Goal: Check status: Check status

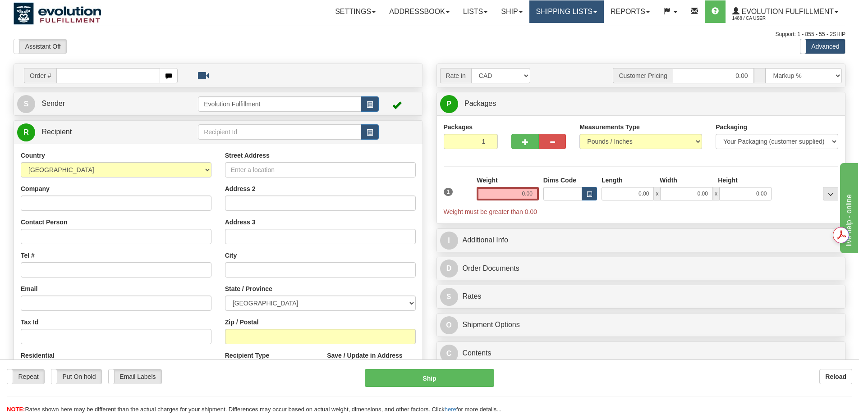
click at [543, 15] on link "Shipping lists" at bounding box center [566, 11] width 74 height 23
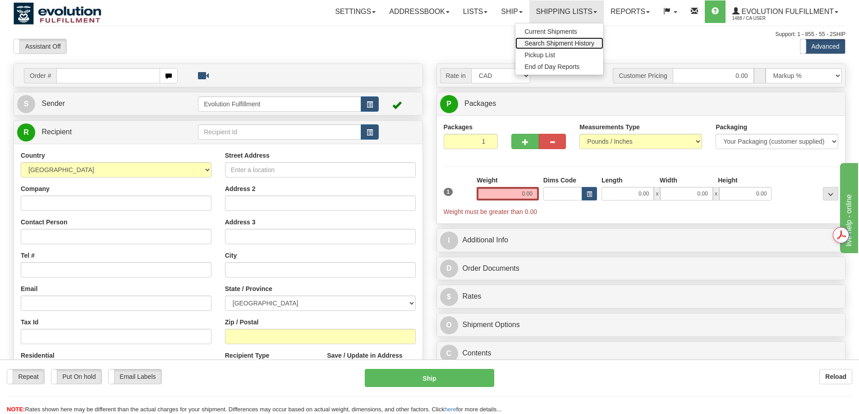
click at [545, 44] on span "Search Shipment History" at bounding box center [559, 43] width 70 height 7
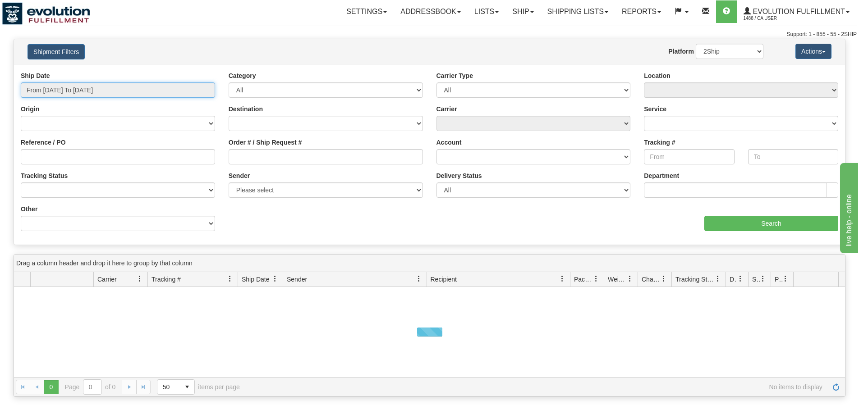
click at [104, 85] on input "From 09/18/2025 To 09/19/2025" at bounding box center [118, 89] width 194 height 15
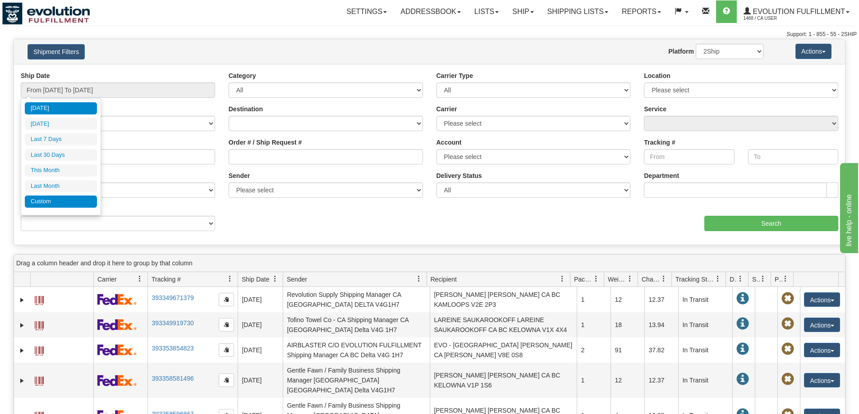
click at [74, 201] on li "Custom" at bounding box center [61, 202] width 72 height 12
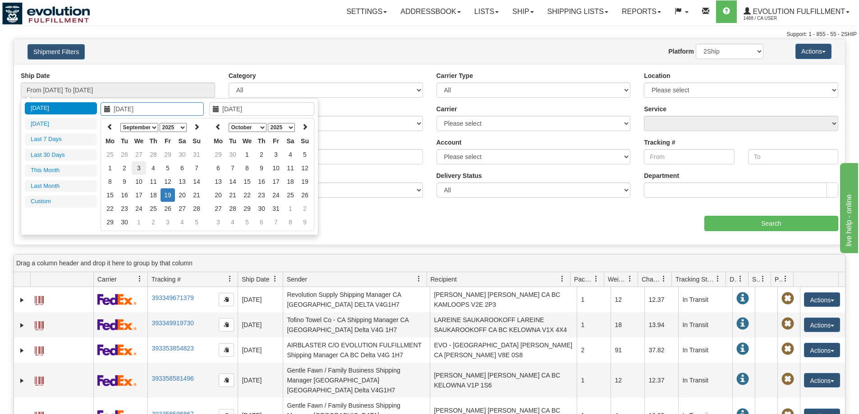
type input "09/03/2025"
click at [136, 168] on td "3" at bounding box center [139, 168] width 14 height 14
type input "09/03/2025"
click at [136, 168] on td "3" at bounding box center [139, 168] width 14 height 14
type input "From 09/03/2025 To 09/03/2025"
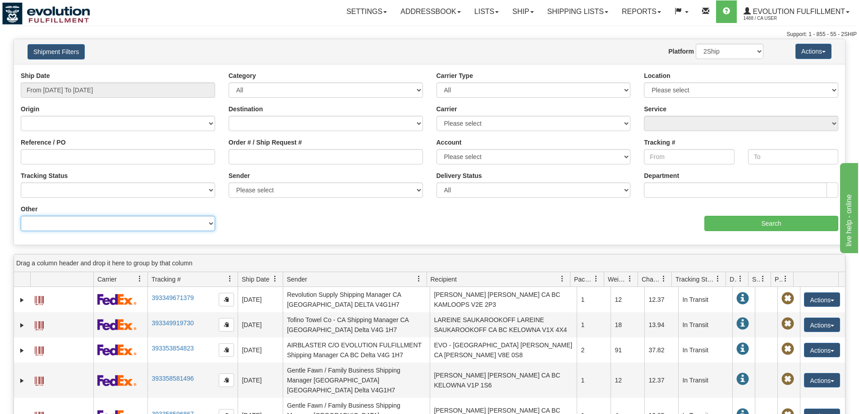
click at [150, 225] on select "Billing Account # Billing Type BOL # (LTL) Commodity Or Documents Consolidation…" at bounding box center [118, 223] width 194 height 15
select select "Recipient_Company"
click at [21, 216] on select "Billing Account # Billing Type BOL # (LTL) Commodity Or Documents Consolidation…" at bounding box center [118, 223] width 194 height 15
click at [284, 226] on input "Value" at bounding box center [326, 223] width 194 height 15
paste input "JACS BOUTIQUE"
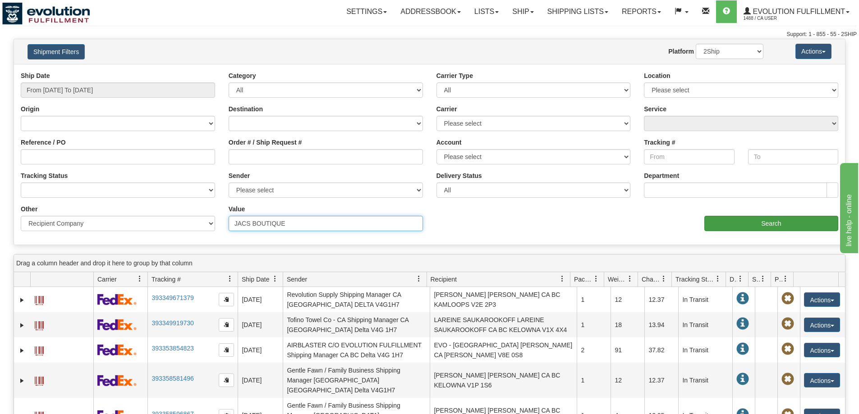
type input "JACS BOUTIQUE"
click at [766, 220] on input "Search" at bounding box center [771, 223] width 134 height 15
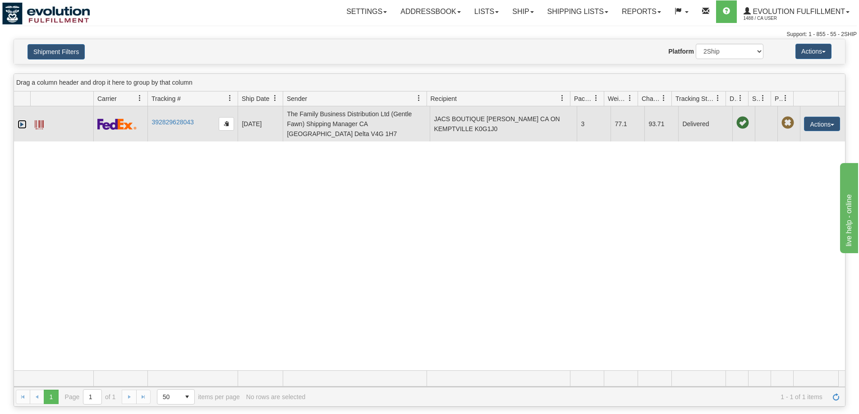
click at [21, 120] on link "Expand" at bounding box center [22, 124] width 9 height 9
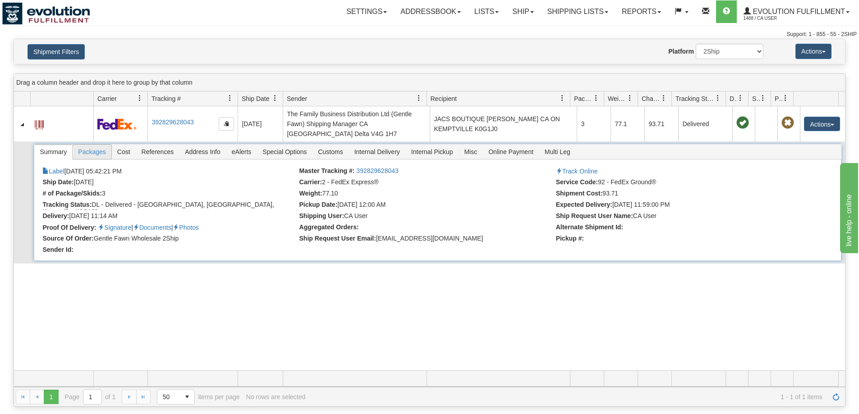
click at [105, 145] on span "Packages" at bounding box center [92, 152] width 38 height 14
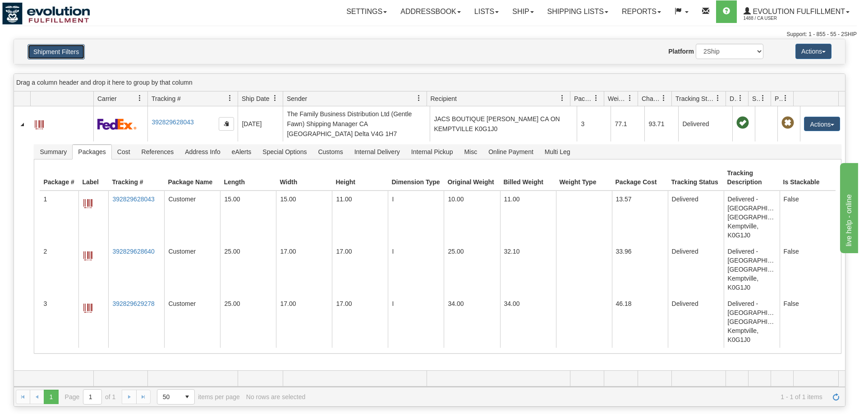
click at [52, 52] on button "Shipment Filters" at bounding box center [55, 51] width 57 height 15
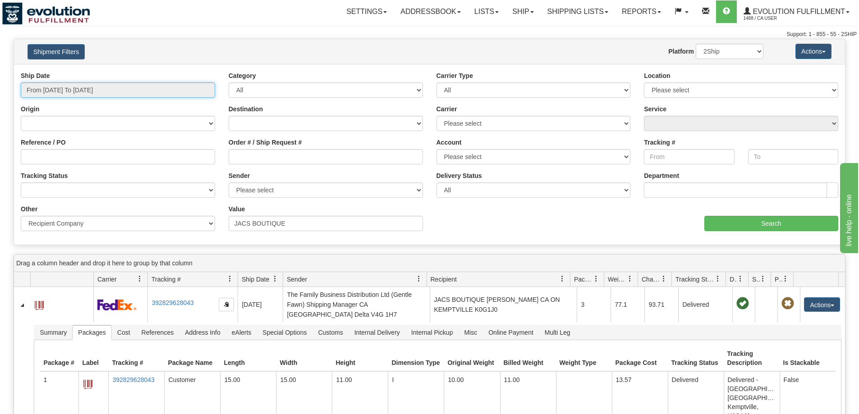
click at [124, 96] on input "From 09/03/2025 To 09/03/2025" at bounding box center [118, 89] width 194 height 15
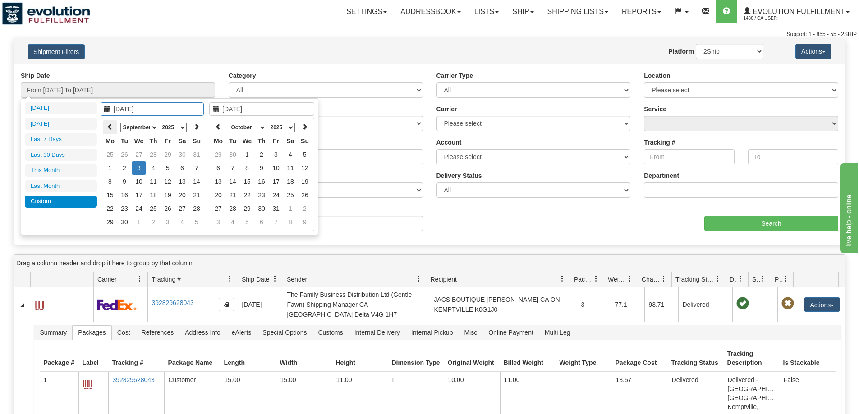
click at [115, 129] on th at bounding box center [110, 127] width 14 height 14
type input "08/25/2025"
click at [113, 208] on td "25" at bounding box center [110, 209] width 14 height 14
type input "08/25/2025"
type input "From 08/25/2025 To 08/25/2025"
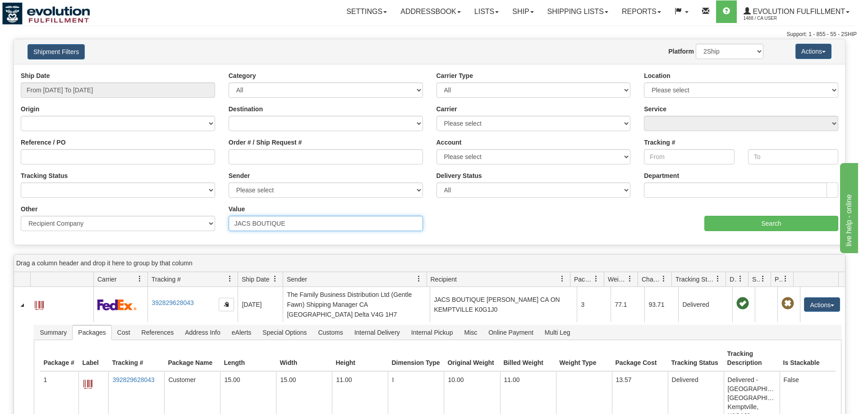
drag, startPoint x: 376, startPoint y: 222, endPoint x: 91, endPoint y: 208, distance: 285.3
click at [91, 205] on div "Other Billing Account # Billing Type BOL # (LTL) Commodity Or Documents Consoli…" at bounding box center [429, 205] width 831 height 0
paste input "NOMAD"
type input "NOMADE"
click at [745, 229] on input "Search" at bounding box center [771, 223] width 134 height 15
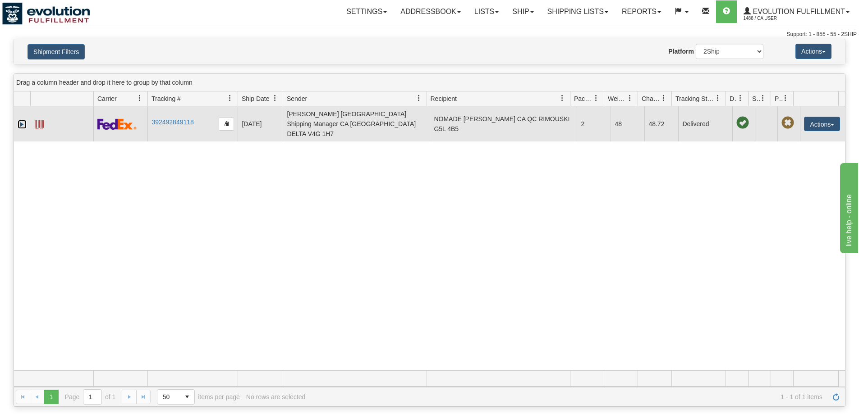
click at [19, 120] on link "Expand" at bounding box center [22, 124] width 9 height 9
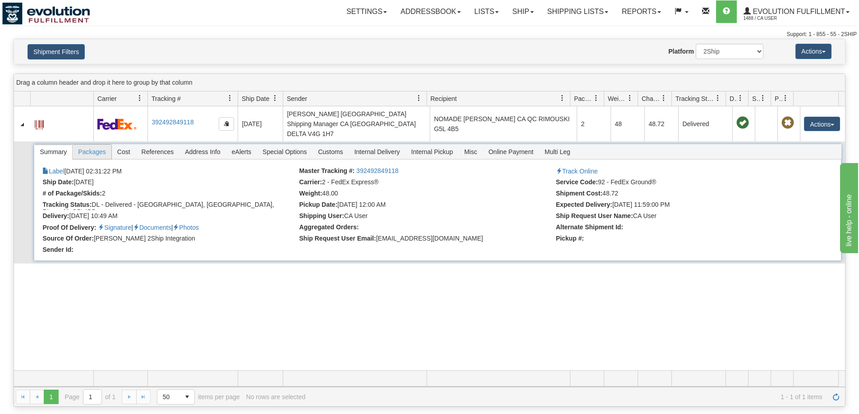
click at [105, 146] on span "Packages" at bounding box center [92, 152] width 38 height 14
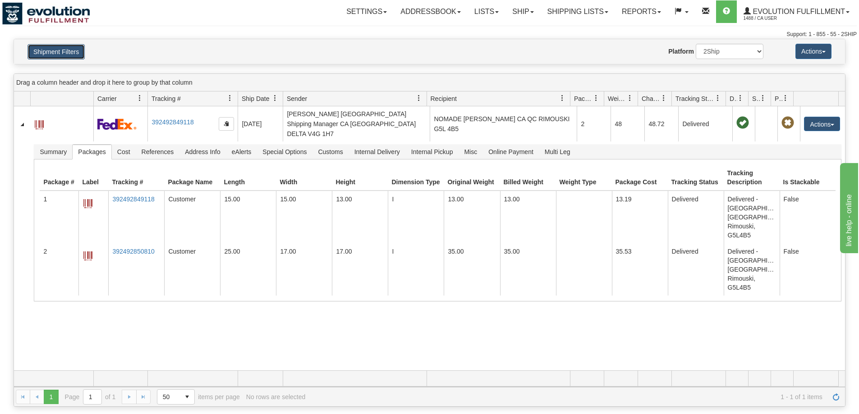
click at [73, 52] on button "Shipment Filters" at bounding box center [55, 51] width 57 height 15
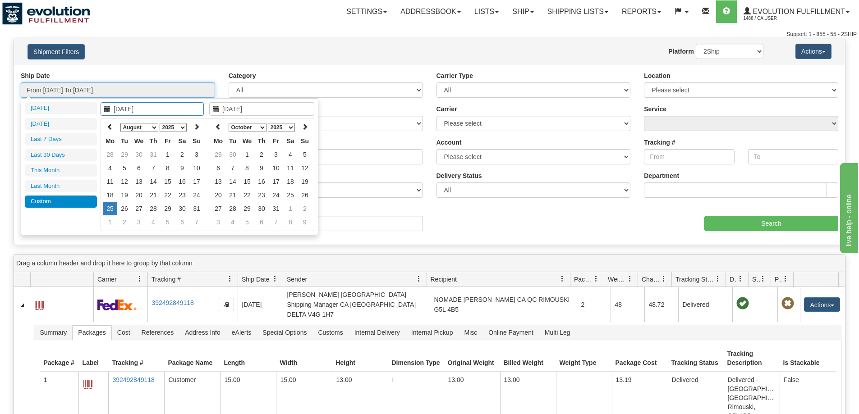
click at [113, 82] on input "From 08/25/2025 To 08/25/2025" at bounding box center [118, 89] width 194 height 15
type input "08/20/2025"
click at [143, 196] on td "20" at bounding box center [139, 195] width 14 height 14
type input "08/20/2025"
click at [143, 196] on td "20" at bounding box center [139, 195] width 14 height 14
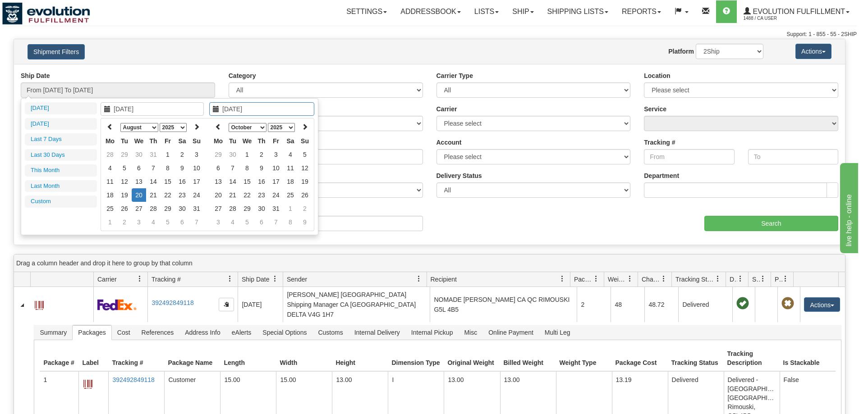
type input "From 08/20/2025 To 08/20/2025"
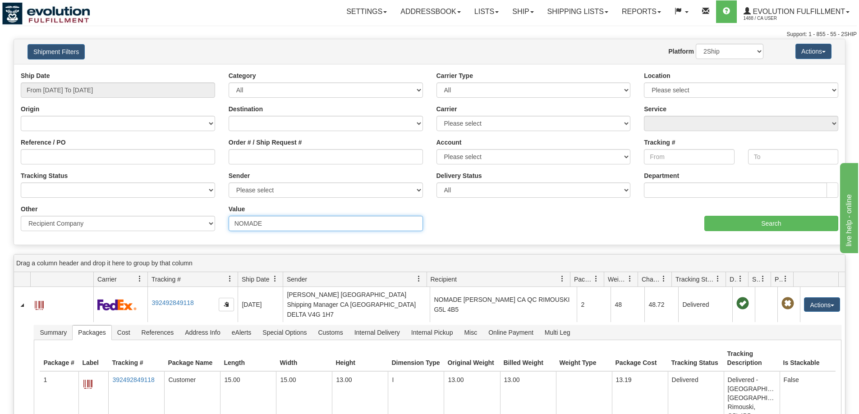
drag, startPoint x: 312, startPoint y: 226, endPoint x: 144, endPoint y: 220, distance: 167.4
click at [144, 205] on div "Other Billing Account # Billing Type BOL # (LTL) Commodity Or Documents Consoli…" at bounding box center [429, 205] width 831 height 0
paste input "MURPHY GEAR"
type input "MURPHY GEAR"
click at [738, 223] on input "Search" at bounding box center [771, 223] width 134 height 15
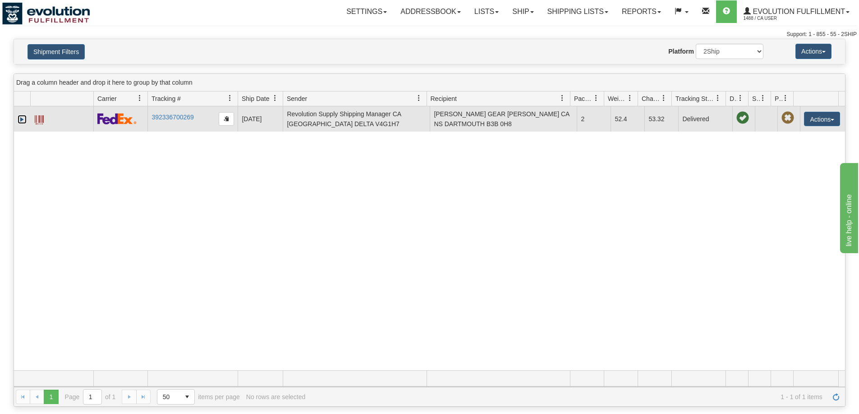
click at [22, 120] on link "Expand" at bounding box center [22, 119] width 9 height 9
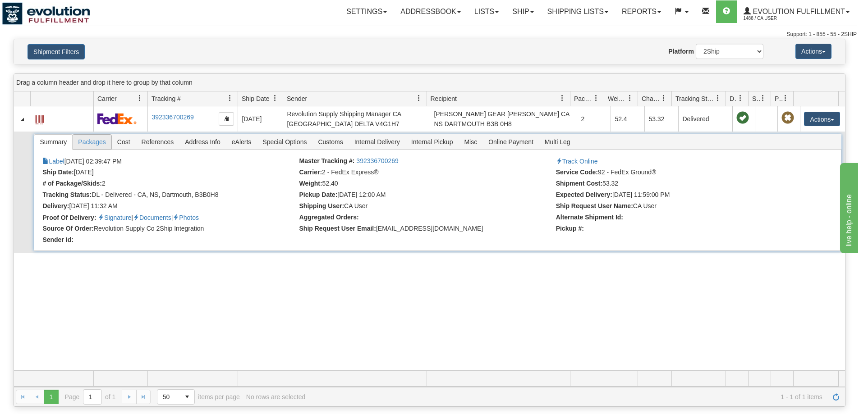
click at [93, 142] on span "Packages" at bounding box center [92, 142] width 38 height 14
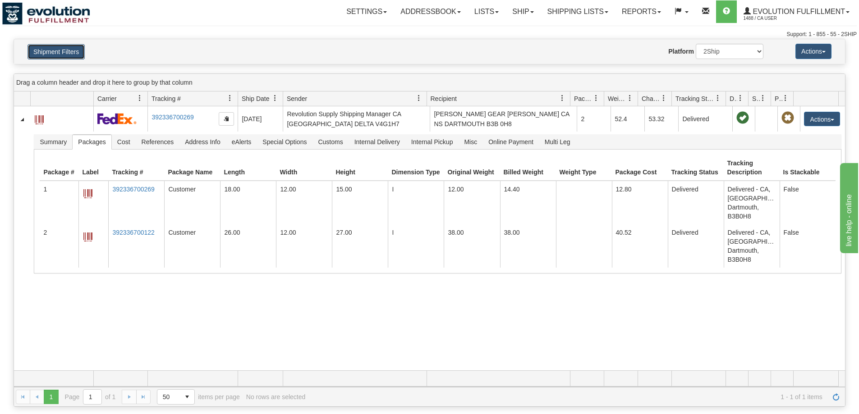
click at [80, 50] on button "Shipment Filters" at bounding box center [55, 51] width 57 height 15
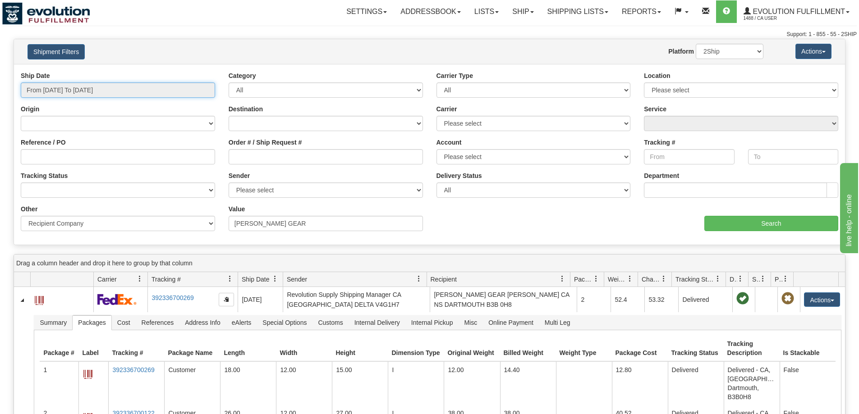
click at [116, 91] on input "From 08/20/2025 To 08/20/2025" at bounding box center [118, 89] width 194 height 15
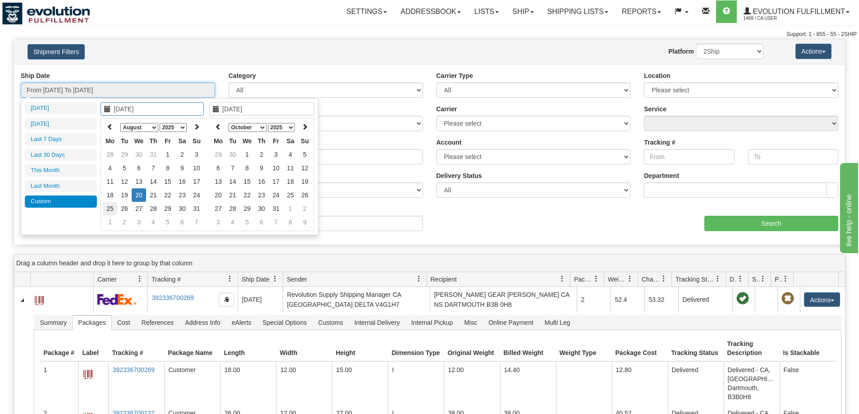
type input "08/25/2025"
click at [111, 212] on td "25" at bounding box center [110, 209] width 14 height 14
type input "08/25/2025"
click at [110, 212] on td "25" at bounding box center [110, 209] width 14 height 14
type input "From 08/25/2025 To 08/25/2025"
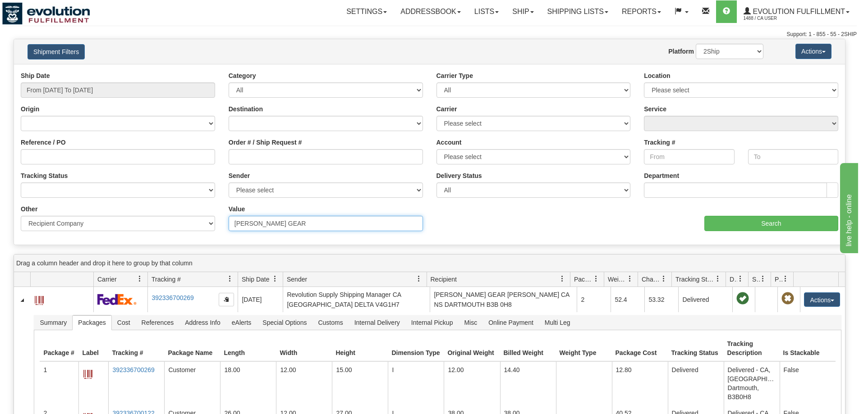
drag, startPoint x: 332, startPoint y: 224, endPoint x: 67, endPoint y: 221, distance: 265.1
click at [67, 205] on div "Other Billing Account # Billing Type BOL # (LTL) Commodity Or Documents Consoli…" at bounding box center [429, 205] width 831 height 0
paste input "GUY GILBERT"
type input "GUY GILBERT"
click at [743, 226] on input "Search" at bounding box center [771, 223] width 134 height 15
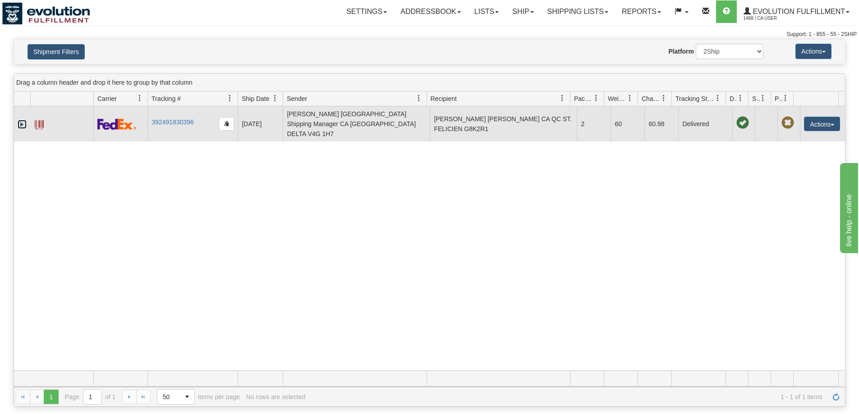
click at [23, 121] on link "Expand" at bounding box center [22, 124] width 9 height 9
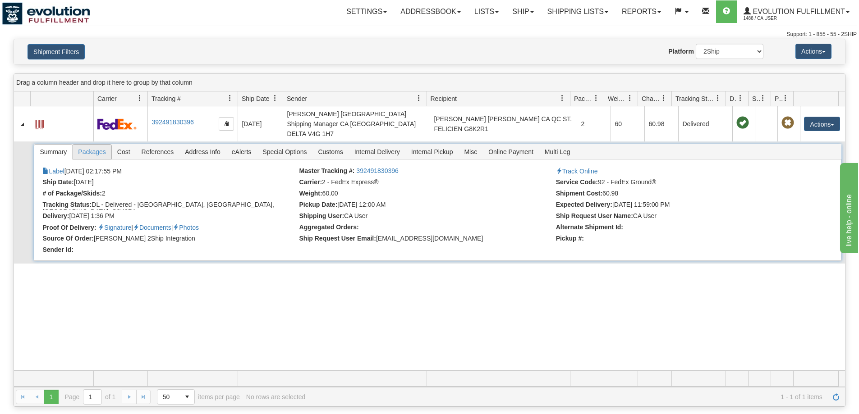
click at [96, 145] on span "Packages" at bounding box center [92, 152] width 38 height 14
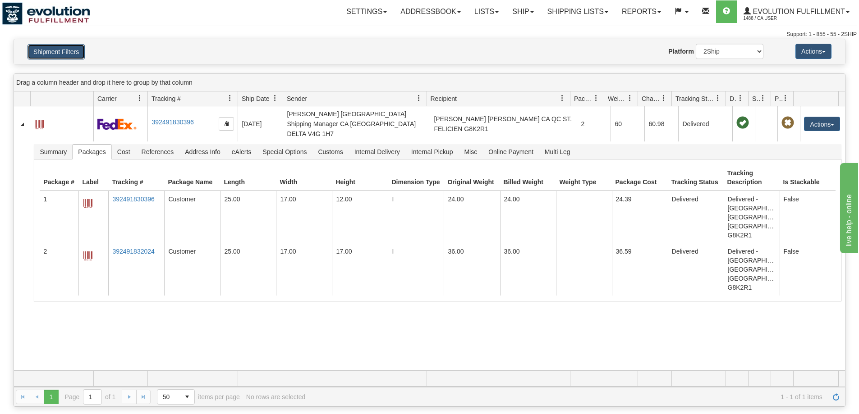
click at [66, 49] on button "Shipment Filters" at bounding box center [55, 51] width 57 height 15
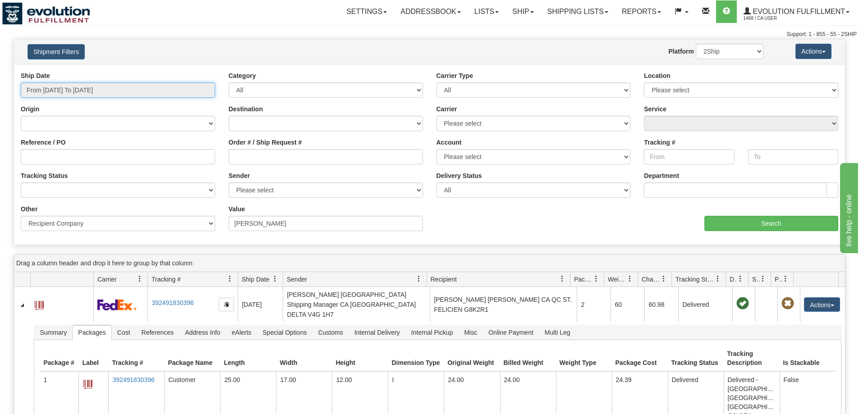
click at [89, 93] on input "From 08/25/2025 To 08/25/2025" at bounding box center [118, 89] width 194 height 15
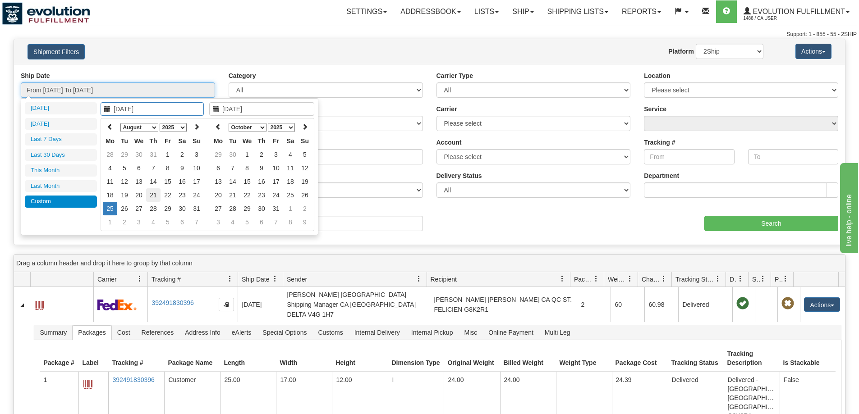
type input "08/21/2025"
click at [155, 199] on td "21" at bounding box center [153, 195] width 14 height 14
type input "08/21/2025"
click at [155, 199] on td "21" at bounding box center [153, 195] width 14 height 14
type input "From 08/21/2025 To 08/21/2025"
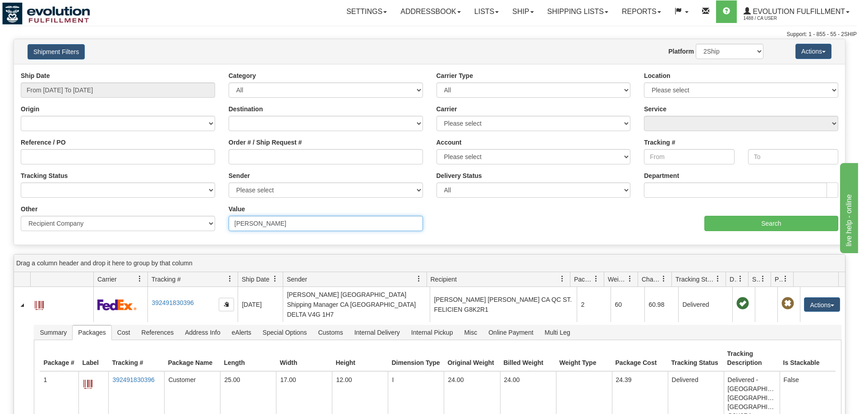
drag, startPoint x: 361, startPoint y: 227, endPoint x: 128, endPoint y: 215, distance: 232.5
click at [128, 205] on div "Other Billing Account # Billing Type BOL # (LTL) Commodity Or Documents Consoli…" at bounding box center [429, 205] width 831 height 0
paste input "FIELDSTUDY"
type input "FIELDSTUDY"
click at [759, 228] on input "Search" at bounding box center [771, 223] width 134 height 15
